Goal: Task Accomplishment & Management: Manage account settings

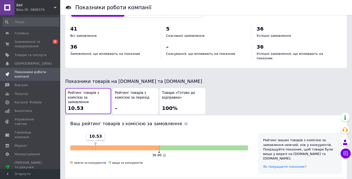
scroll to position [74, 0]
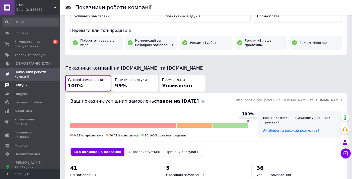
click at [22, 85] on span "Відгуки" at bounding box center [21, 85] width 13 height 5
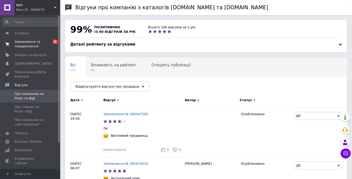
click at [21, 42] on span "Замовлення та повідомлення" at bounding box center [31, 44] width 32 height 9
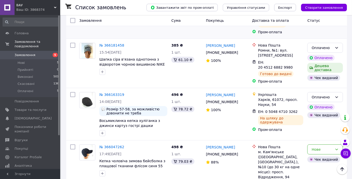
scroll to position [124, 0]
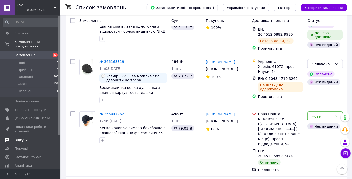
click at [19, 138] on span "Відгуки" at bounding box center [21, 140] width 13 height 5
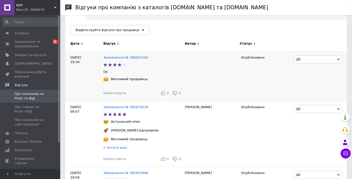
scroll to position [56, 0]
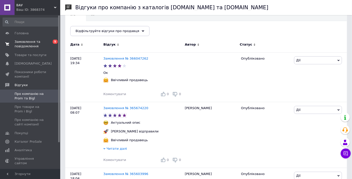
click at [19, 42] on span "Замовлення та повідомлення" at bounding box center [31, 44] width 32 height 9
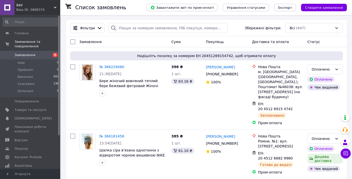
scroll to position [111, 0]
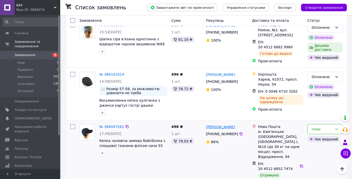
click at [222, 125] on link "[PERSON_NAME]" at bounding box center [220, 127] width 29 height 5
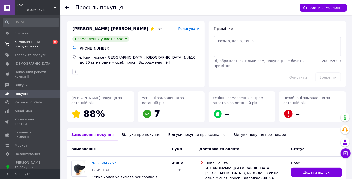
click at [22, 42] on span "Замовлення та повідомлення" at bounding box center [31, 44] width 32 height 9
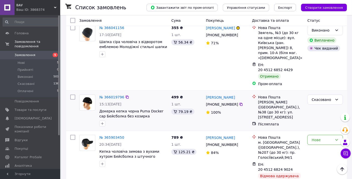
scroll to position [306, 0]
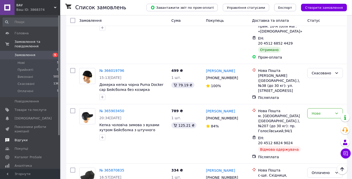
click at [17, 138] on span "Відгуки" at bounding box center [21, 140] width 13 height 5
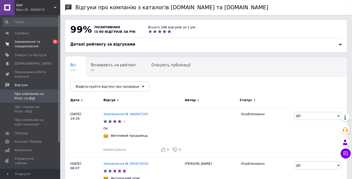
click at [24, 42] on span "Замовлення та повідомлення" at bounding box center [31, 44] width 32 height 9
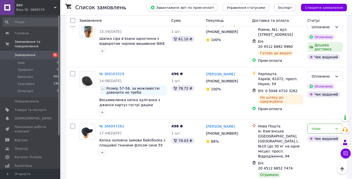
scroll to position [111, 0]
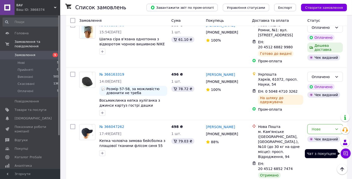
click at [347, 153] on icon at bounding box center [345, 153] width 5 height 5
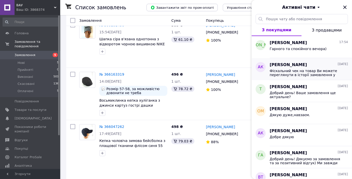
click at [309, 69] on span "Фіскальний чек на товар Ви можете переглянути в історії замовлення у Вашому каб…" at bounding box center [305, 73] width 71 height 8
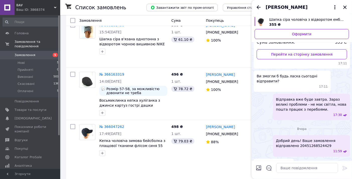
scroll to position [191, 0]
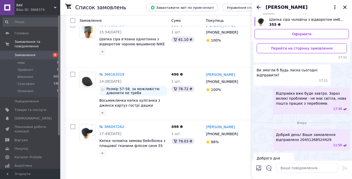
click at [259, 6] on icon "Назад" at bounding box center [259, 7] width 6 height 6
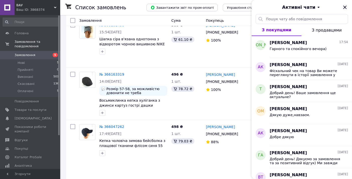
click at [344, 6] on icon "Закрити" at bounding box center [344, 7] width 3 height 3
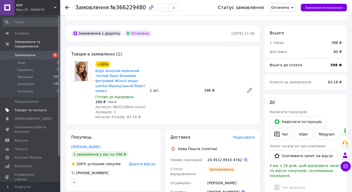
scroll to position [139, 0]
click at [31, 108] on span "Товари та послуги" at bounding box center [31, 110] width 32 height 5
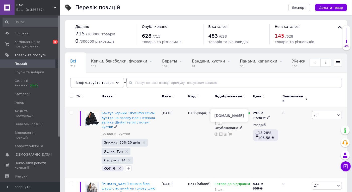
click at [221, 132] on icon at bounding box center [221, 134] width 4 height 4
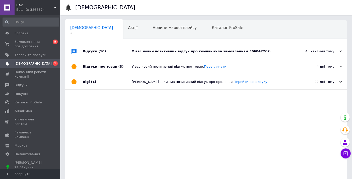
click at [268, 51] on div "У вас новий позитивний відгук про компанію за замовленням 366047262." at bounding box center [212, 51] width 160 height 5
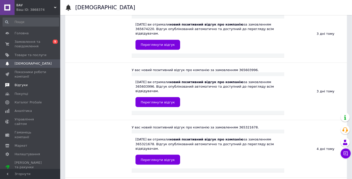
click at [21, 85] on span "Відгуки" at bounding box center [21, 85] width 13 height 5
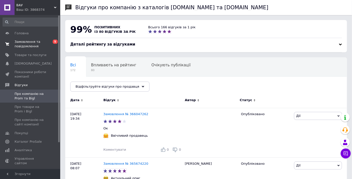
click at [22, 43] on span "Замовлення та повідомлення" at bounding box center [31, 44] width 32 height 9
